Goal: Information Seeking & Learning: Learn about a topic

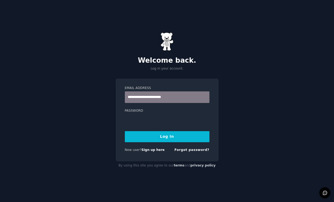
click at [155, 137] on button "Log In" at bounding box center [167, 136] width 85 height 11
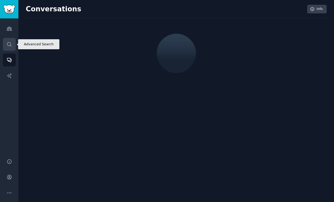
click at [9, 47] on link "Search" at bounding box center [9, 44] width 13 height 13
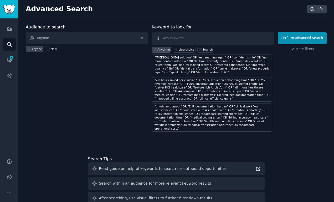
click at [193, 44] on input "text" at bounding box center [213, 38] width 122 height 13
type input "ai [MEDICAL_DATA]"
click button "Perform Advanced Search" at bounding box center [302, 38] width 49 height 12
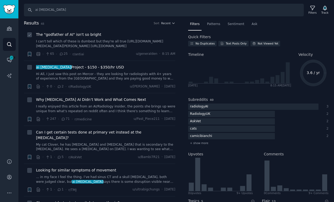
click at [85, 35] on span "The "godfather of AI" isn't so bright" at bounding box center [68, 35] width 65 height 6
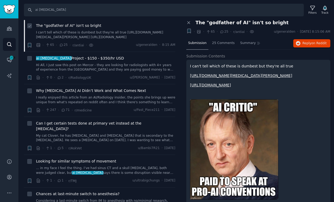
scroll to position [9, 0]
click at [88, 91] on span "Why [MEDICAL_DATA] AI Didn’t Work and What Comes Next" at bounding box center [91, 90] width 110 height 6
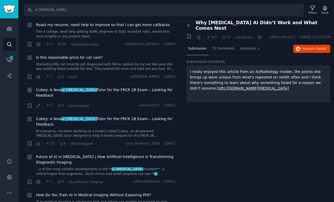
scroll to position [287, 0]
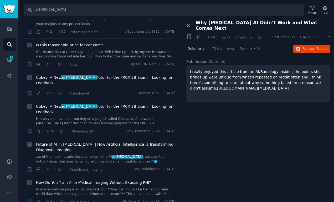
click at [159, 141] on span "Future of AI in [MEDICAL_DATA] | How Artificial Intelligence is Transforming Di…" at bounding box center [105, 146] width 139 height 11
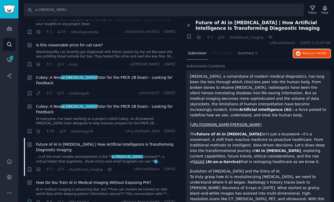
click at [301, 54] on button "Reply on Reddit" at bounding box center [311, 53] width 37 height 8
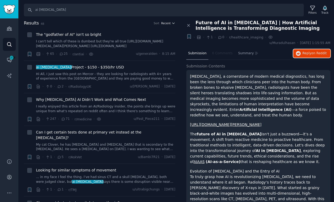
click at [172, 24] on icon "button" at bounding box center [174, 23] width 4 height 4
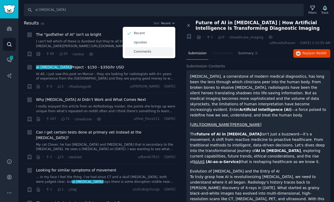
click at [157, 54] on div "Comments" at bounding box center [149, 51] width 49 height 9
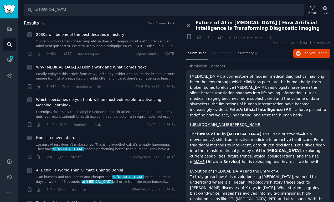
click at [70, 137] on span "Honest conversation….." at bounding box center [58, 138] width 44 height 6
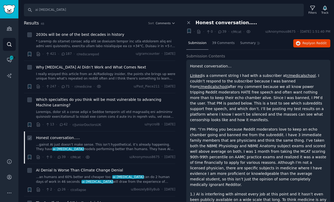
click at [63, 135] on span "Honest conversation….." at bounding box center [58, 138] width 44 height 6
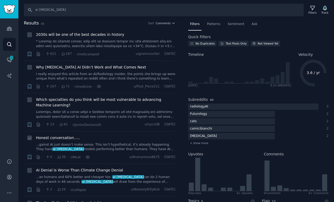
click at [97, 138] on div "Honest conversation….." at bounding box center [105, 138] width 139 height 6
click at [65, 137] on span "Honest conversation….." at bounding box center [58, 138] width 44 height 6
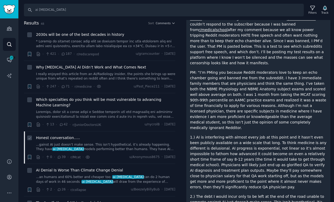
scroll to position [19, 0]
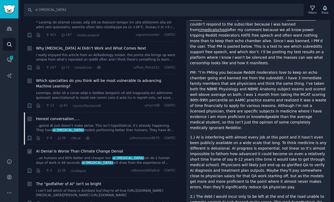
click at [109, 152] on span "AI Denial Is Worse Than Climate Change Denial" at bounding box center [79, 151] width 87 height 6
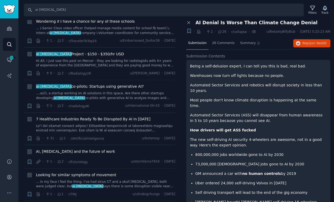
scroll to position [614, 0]
click at [81, 148] on span "AI, [MEDICAL_DATA] and the future of work" at bounding box center [75, 151] width 79 height 6
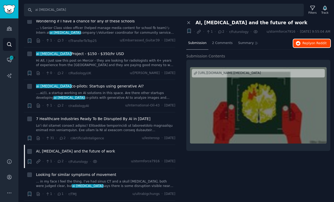
click at [315, 41] on span "Reply on Reddit" at bounding box center [314, 43] width 24 height 5
